Goal: Find contact information: Find contact information

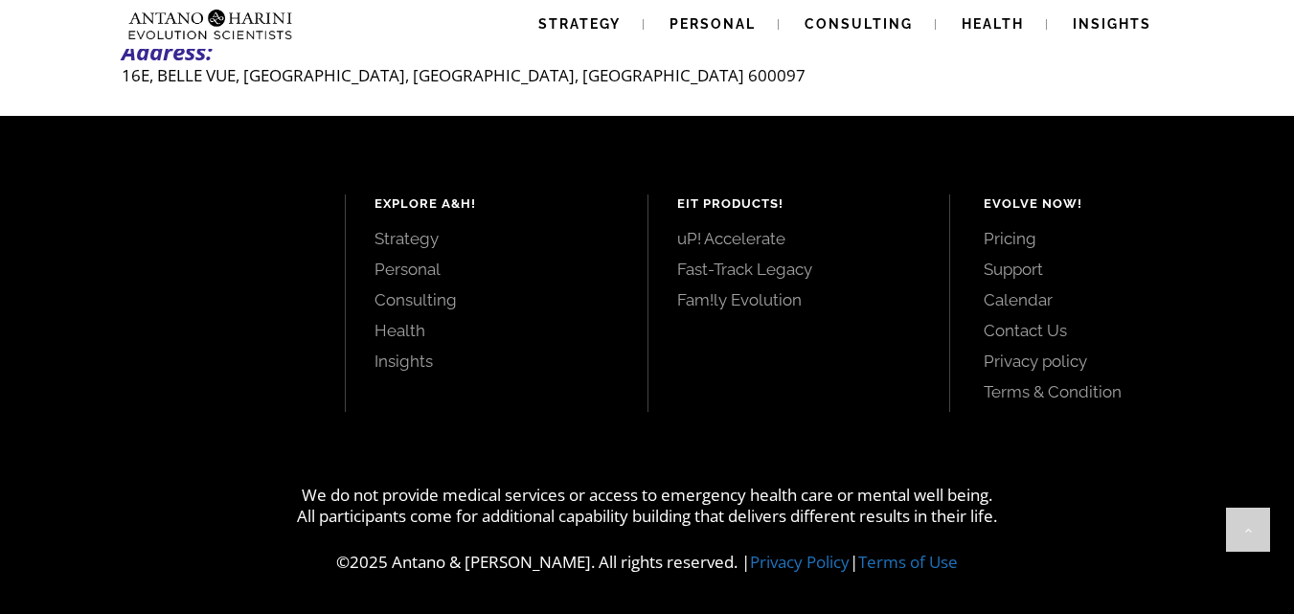
click at [1022, 330] on link "Contact Us" at bounding box center [1117, 330] width 267 height 21
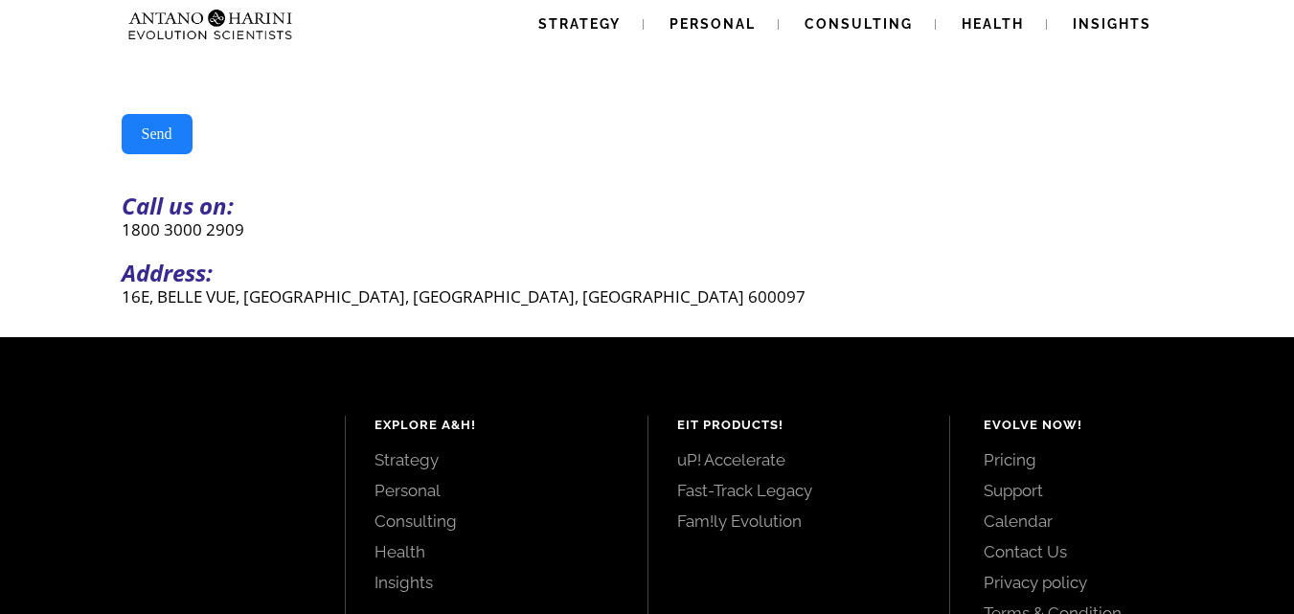
scroll to position [507, 0]
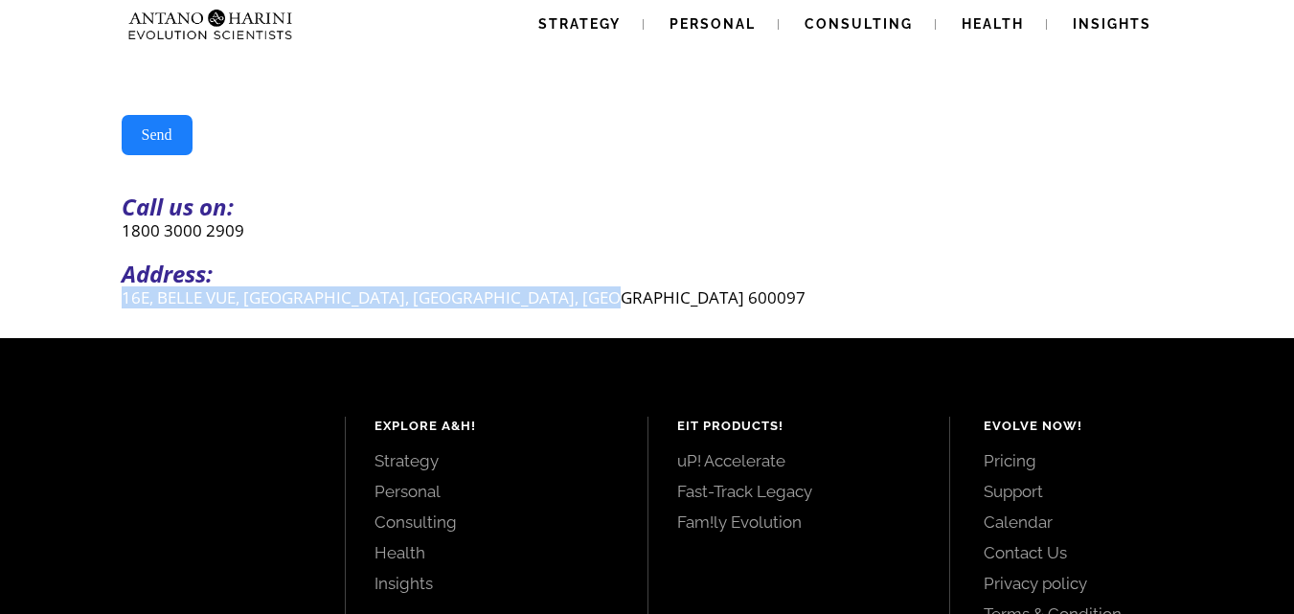
drag, startPoint x: 119, startPoint y: 311, endPoint x: 651, endPoint y: 303, distance: 531.8
copy p "16E, BELLE VUE, [GEOGRAPHIC_DATA], [GEOGRAPHIC_DATA], [GEOGRAPHIC_DATA] 600097"
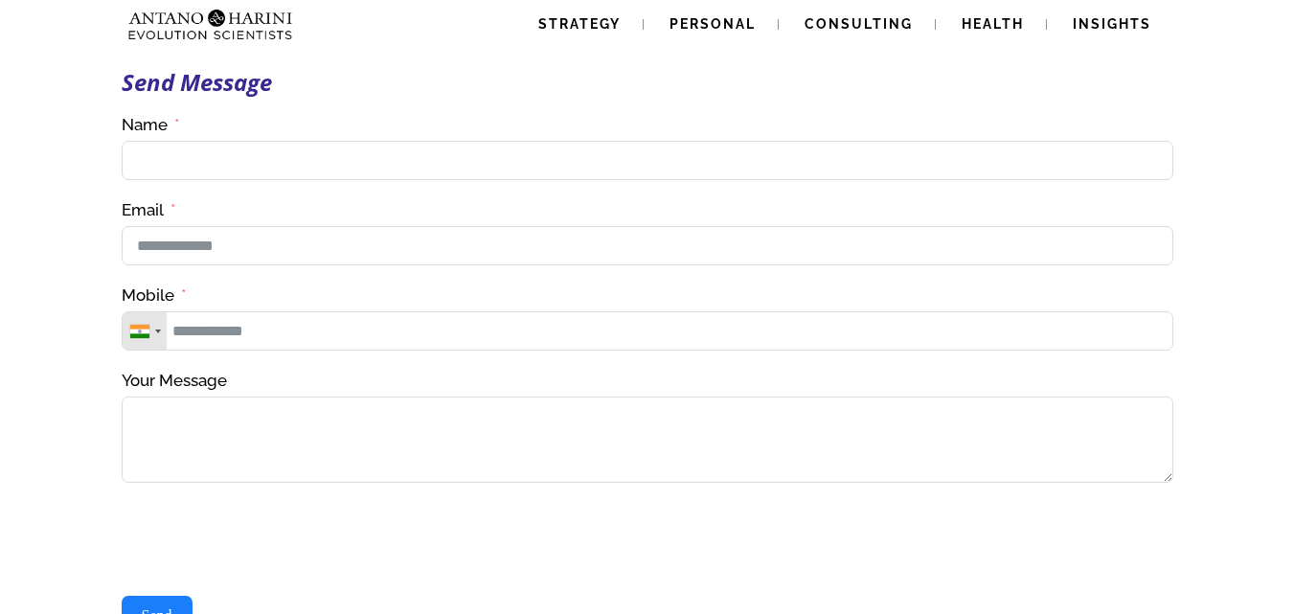
scroll to position [0, 0]
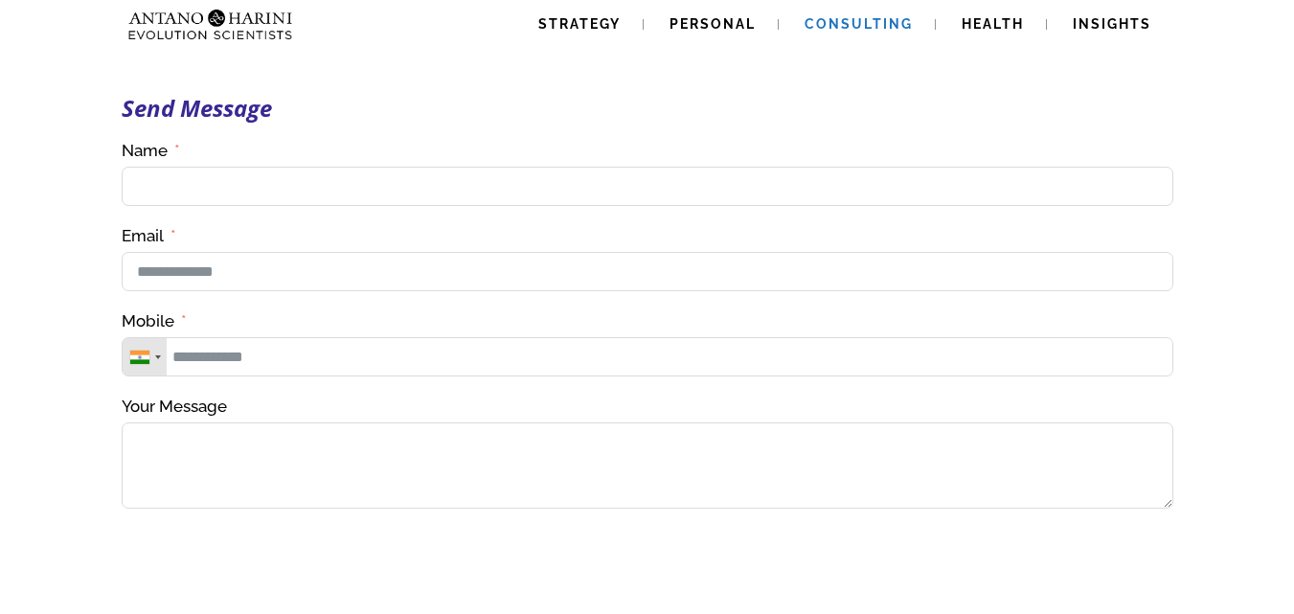
click at [838, 20] on span "Consulting" at bounding box center [859, 23] width 108 height 15
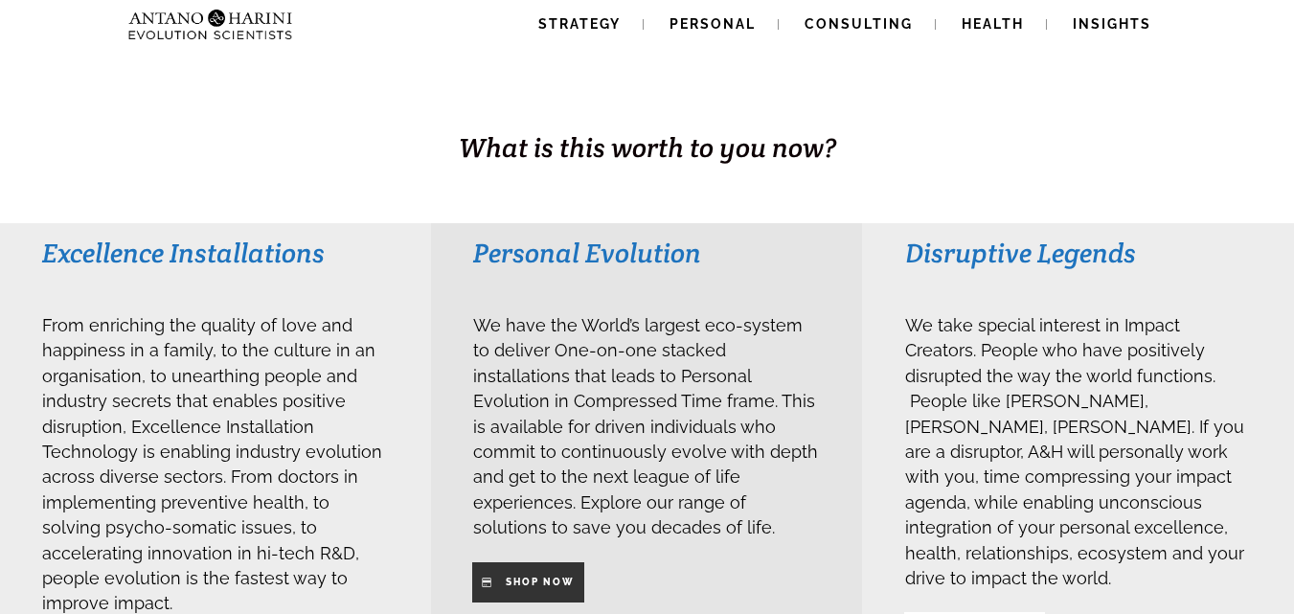
scroll to position [332, 0]
